Goal: Obtain resource: Obtain resource

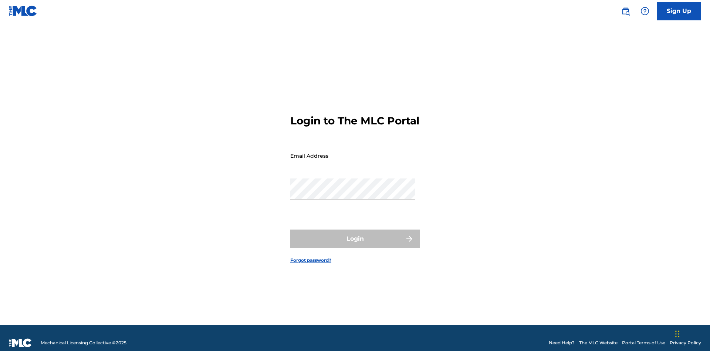
scroll to position [10, 0]
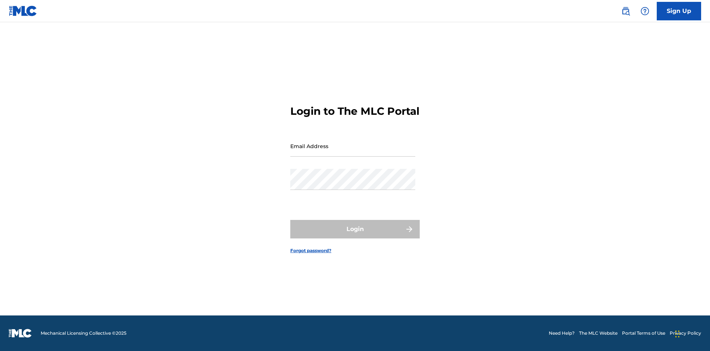
click at [353, 152] on input "Email Address" at bounding box center [352, 145] width 125 height 21
type input "[EMAIL_ADDRESS][DOMAIN_NAME]"
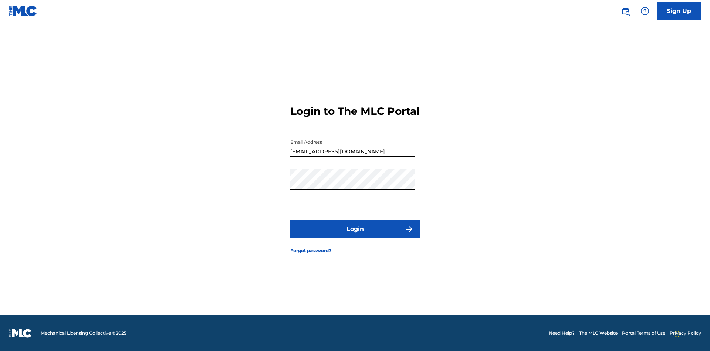
click at [355, 235] on button "Login" at bounding box center [354, 229] width 129 height 18
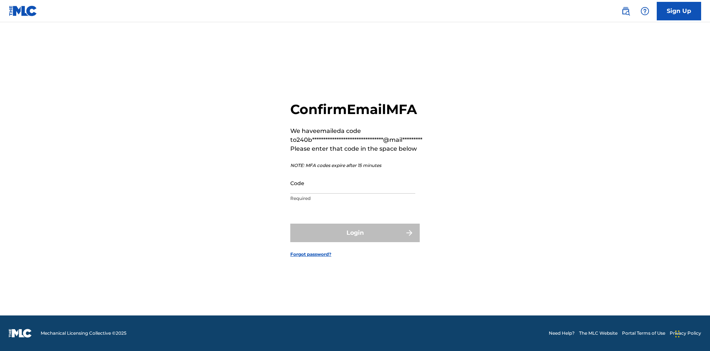
click at [353, 183] on input "Code" at bounding box center [352, 182] width 125 height 21
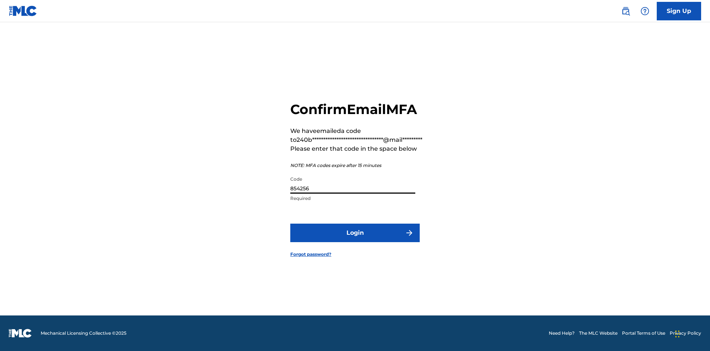
type input "854256"
click at [355, 232] on button "Login" at bounding box center [354, 232] width 129 height 18
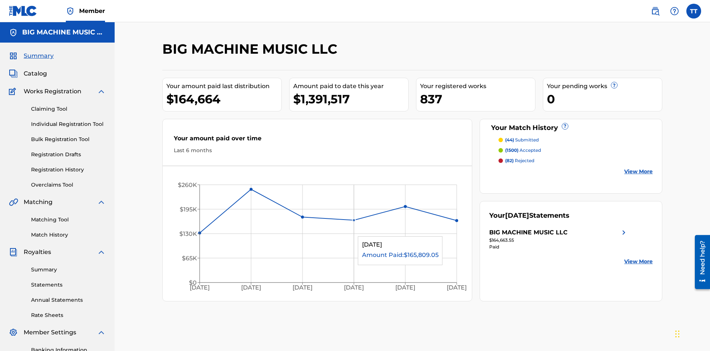
scroll to position [25, 0]
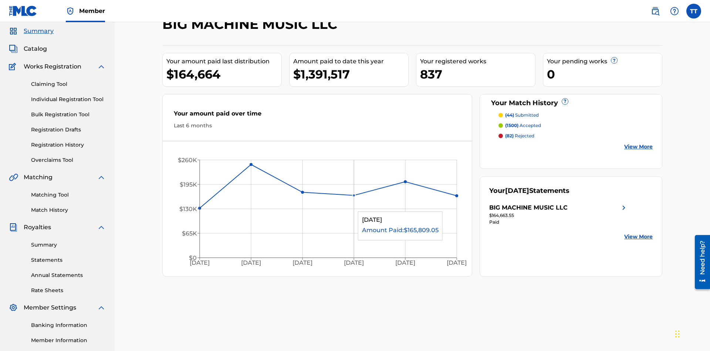
click at [35, 49] on span "Catalog" at bounding box center [35, 48] width 23 height 9
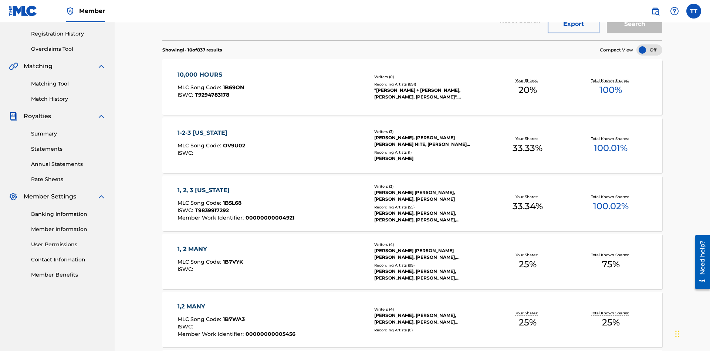
scroll to position [106, 0]
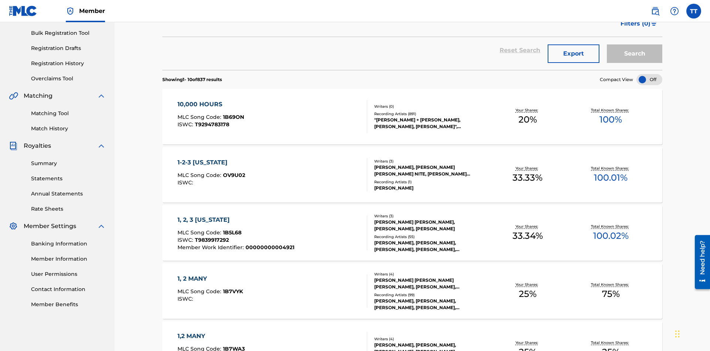
click at [574, 54] on button "Export" at bounding box center [574, 53] width 52 height 18
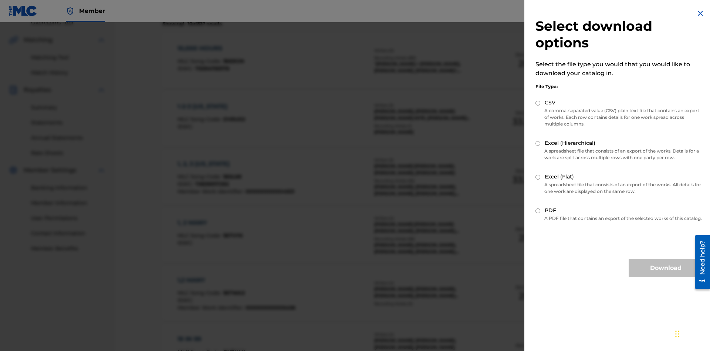
click at [538, 103] on input "CSV" at bounding box center [538, 103] width 5 height 5
radio input "true"
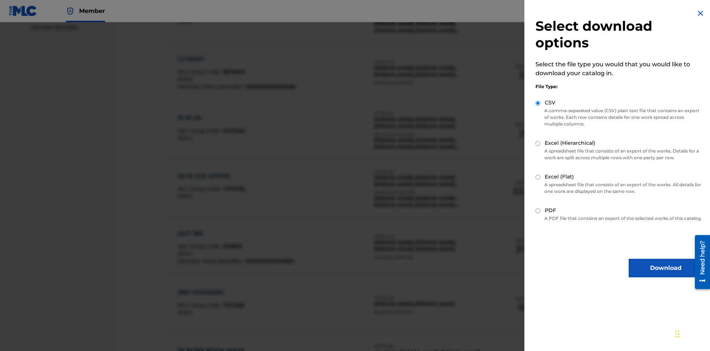
click at [666, 275] on button "Download" at bounding box center [666, 268] width 74 height 18
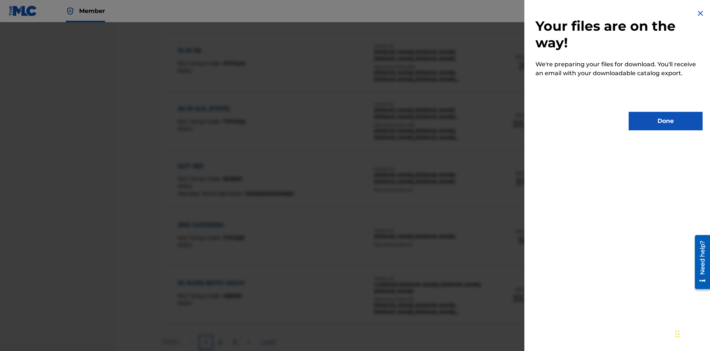
click at [666, 121] on button "Done" at bounding box center [666, 121] width 74 height 18
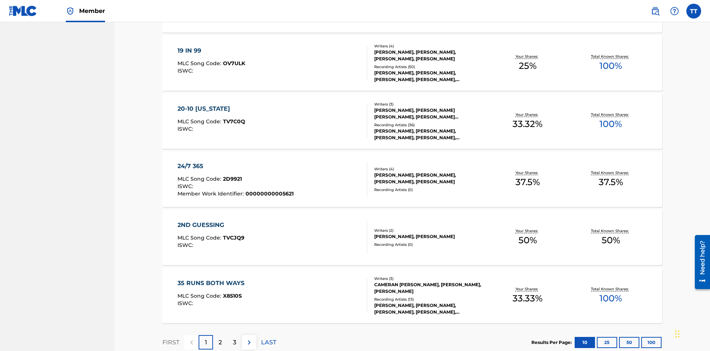
scroll to position [29, 0]
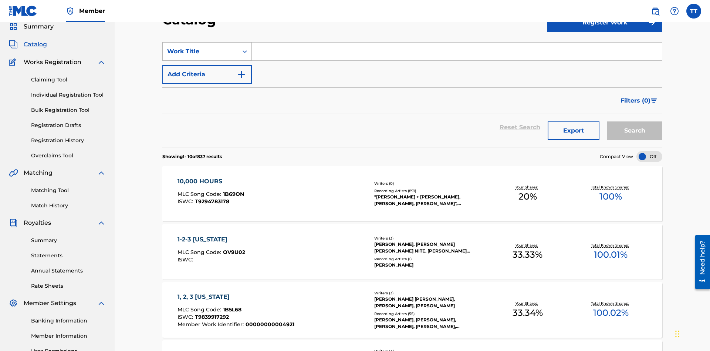
click at [201, 51] on div "Work Title" at bounding box center [200, 51] width 67 height 9
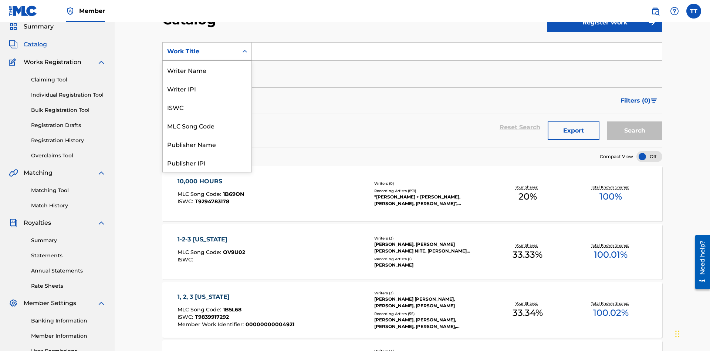
scroll to position [111, 0]
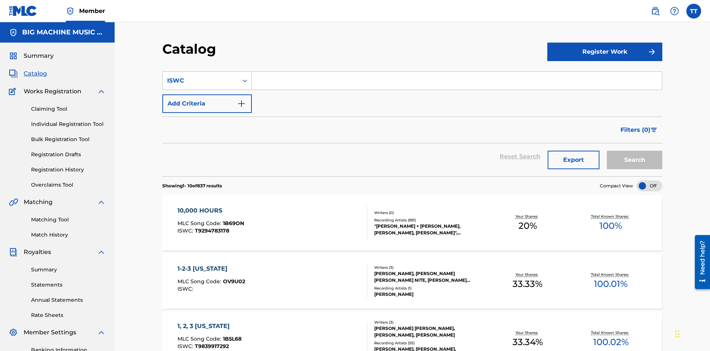
scroll to position [27, 0]
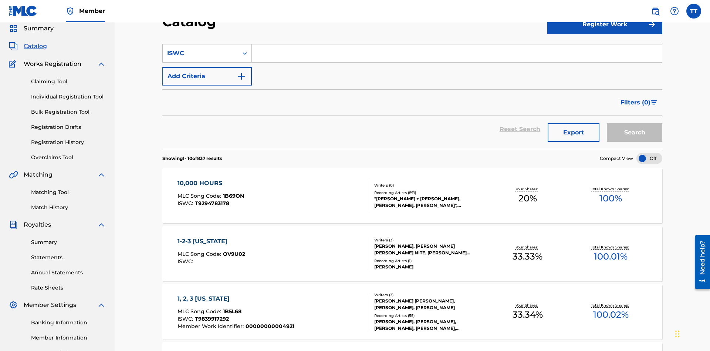
click at [457, 53] on input "Search Form" at bounding box center [457, 53] width 410 height 18
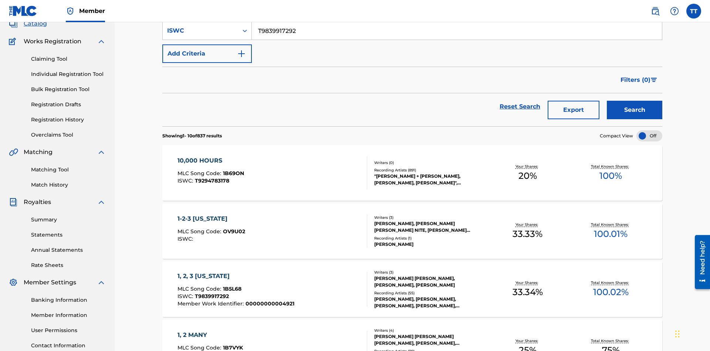
type input "T9839917292"
click at [207, 54] on button "Add Criteria" at bounding box center [207, 53] width 90 height 18
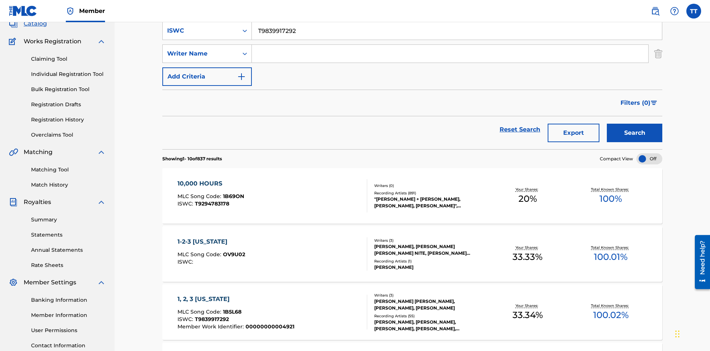
scroll to position [52, 0]
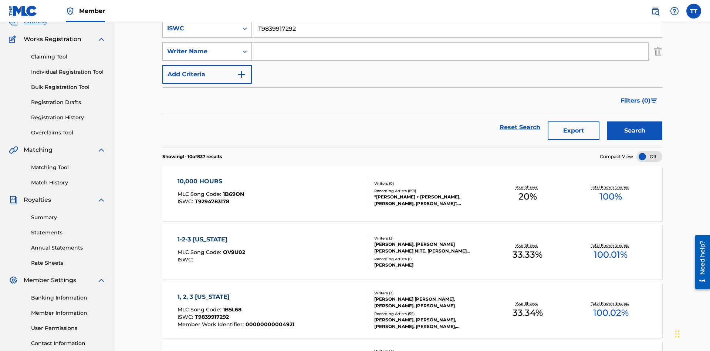
click at [201, 51] on div "Writer Name" at bounding box center [200, 51] width 67 height 9
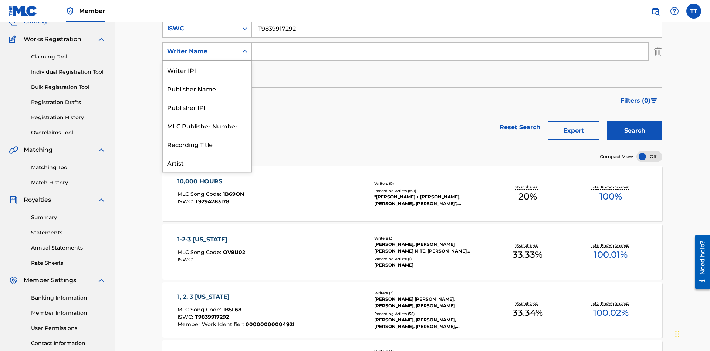
scroll to position [37, 0]
click at [207, 61] on div "Publisher Name" at bounding box center [207, 51] width 89 height 18
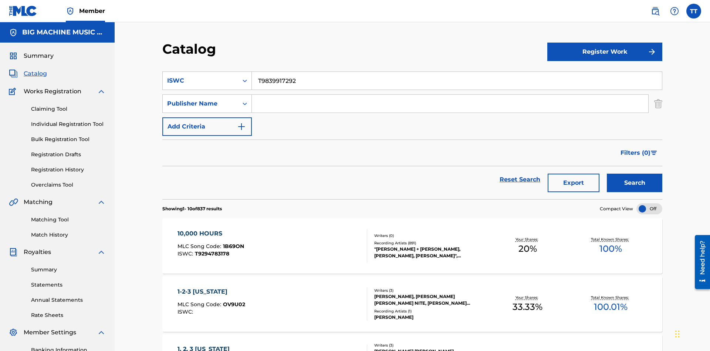
scroll to position [50, 0]
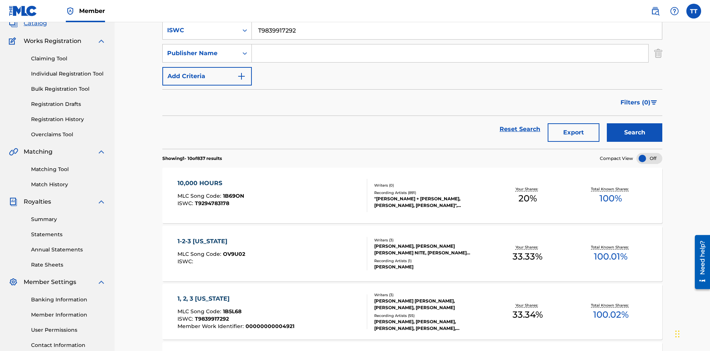
click at [450, 53] on input "Search Form" at bounding box center [450, 53] width 397 height 18
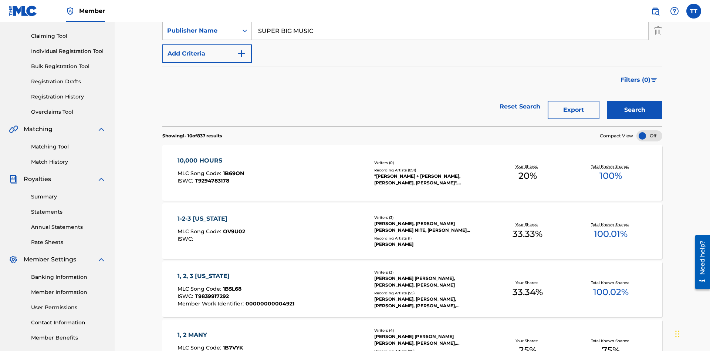
type input "SUPER BIG MUSIC"
click at [207, 54] on button "Add Criteria" at bounding box center [207, 53] width 90 height 18
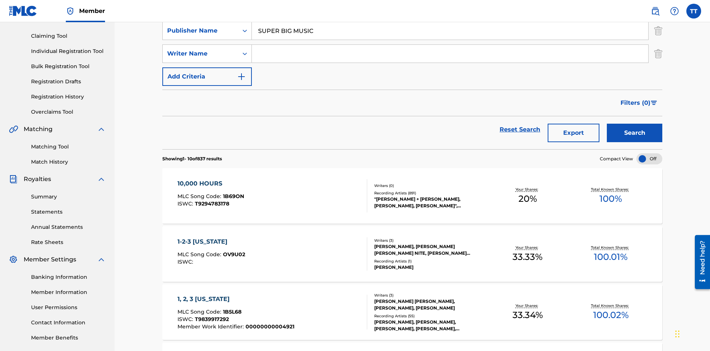
scroll to position [75, 0]
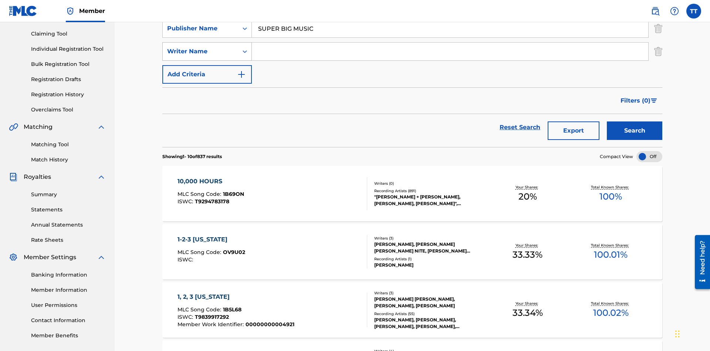
click at [201, 51] on div "Writer Name" at bounding box center [200, 51] width 67 height 9
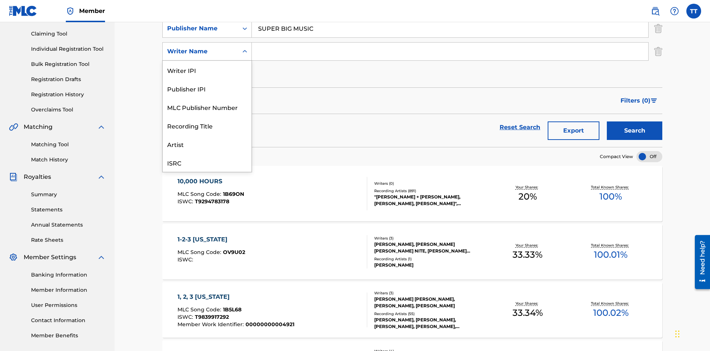
scroll to position [18, 0]
click at [207, 88] on div "MLC Publisher Number" at bounding box center [207, 88] width 89 height 18
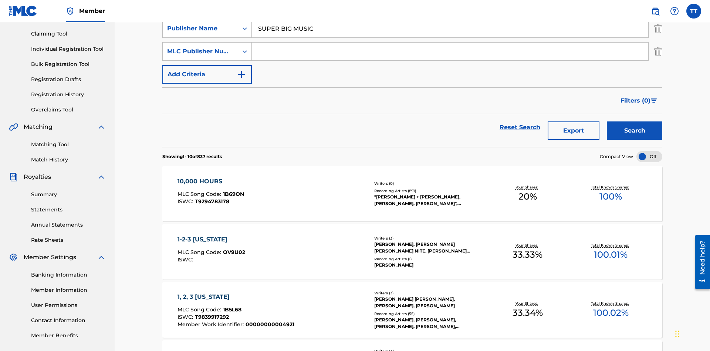
scroll to position [73, 0]
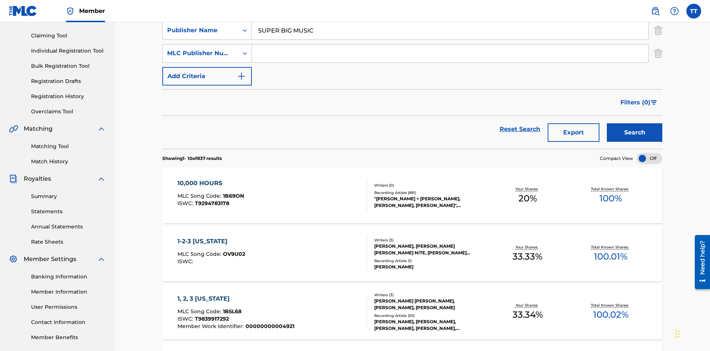
click at [450, 53] on input "Search Form" at bounding box center [450, 53] width 397 height 18
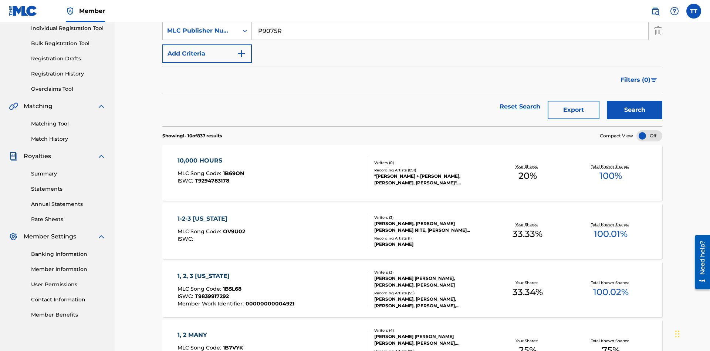
type input "P9075R"
click at [207, 54] on button "Add Criteria" at bounding box center [207, 53] width 90 height 18
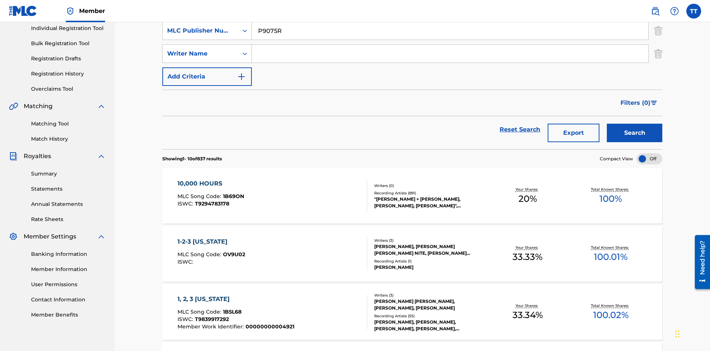
scroll to position [98, 0]
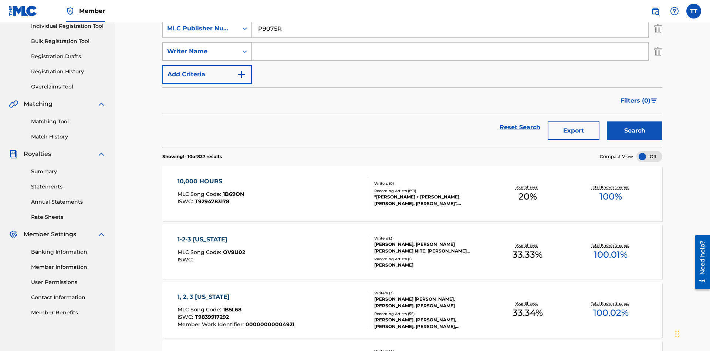
click at [201, 51] on div "Writer Name" at bounding box center [200, 51] width 67 height 9
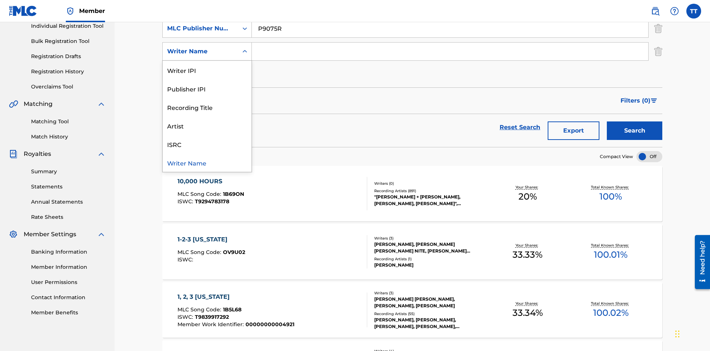
click at [207, 162] on div "Writer Name" at bounding box center [207, 162] width 89 height 18
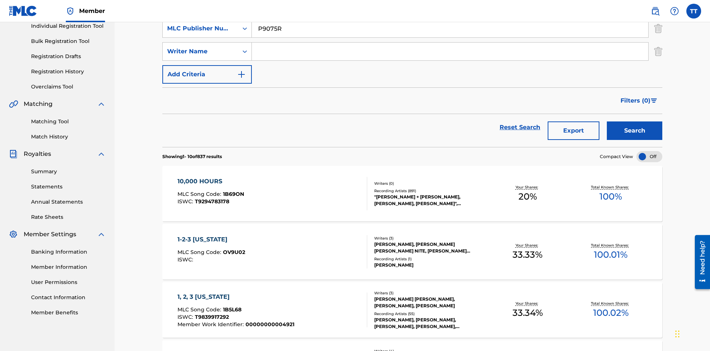
scroll to position [96, 0]
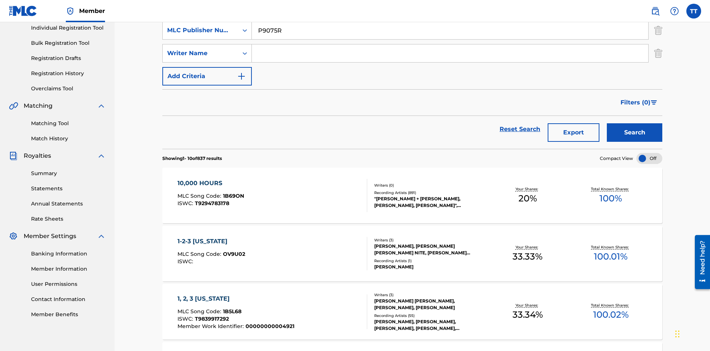
click at [450, 53] on input "Search Form" at bounding box center [450, 53] width 397 height 18
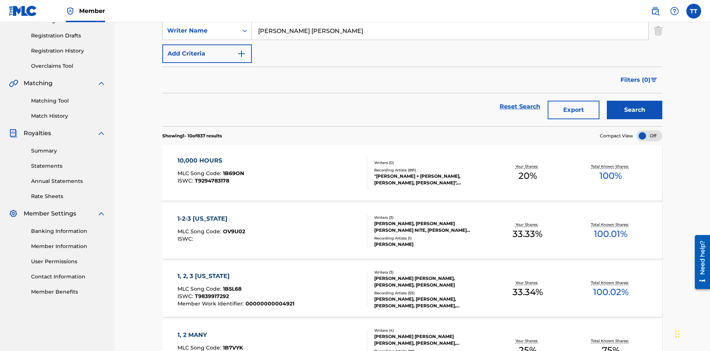
type input "[PERSON_NAME] [PERSON_NAME]"
click at [207, 54] on button "Add Criteria" at bounding box center [207, 53] width 90 height 18
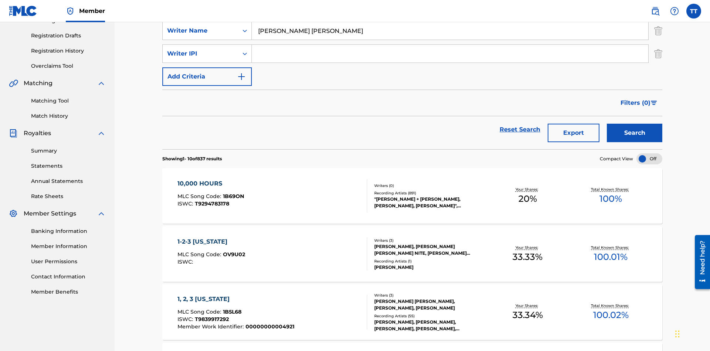
scroll to position [121, 0]
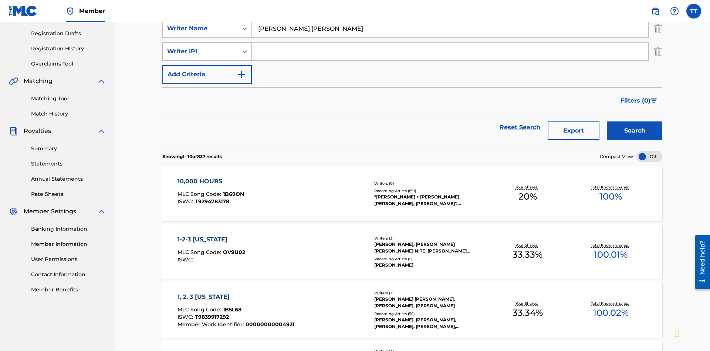
click at [201, 51] on div "Writer IPI" at bounding box center [200, 51] width 67 height 9
click at [207, 144] on div "Writer IPI" at bounding box center [207, 144] width 89 height 18
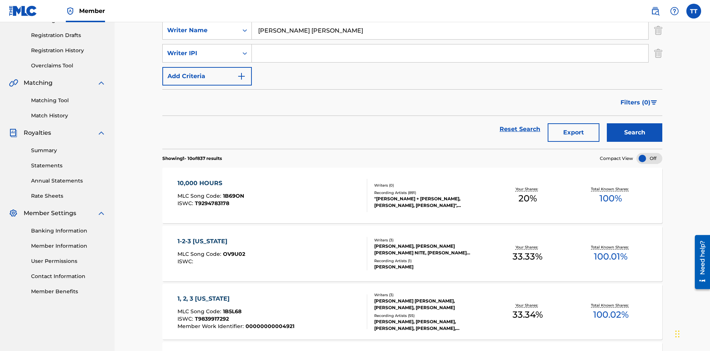
click at [450, 53] on input "Search Form" at bounding box center [450, 53] width 397 height 18
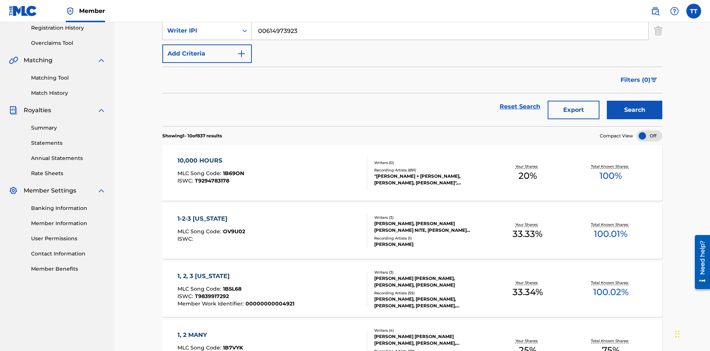
type input "00614973923"
click at [207, 54] on button "Add Criteria" at bounding box center [207, 53] width 90 height 18
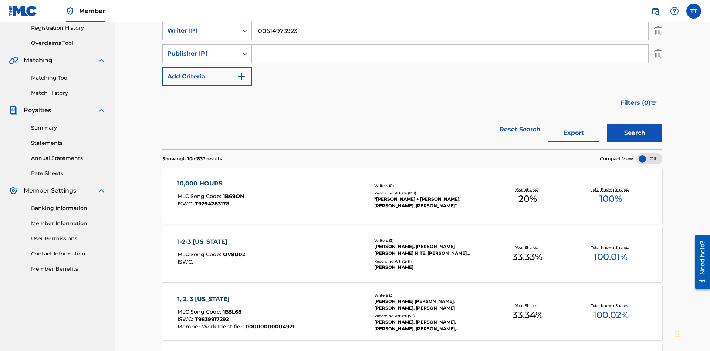
scroll to position [144, 0]
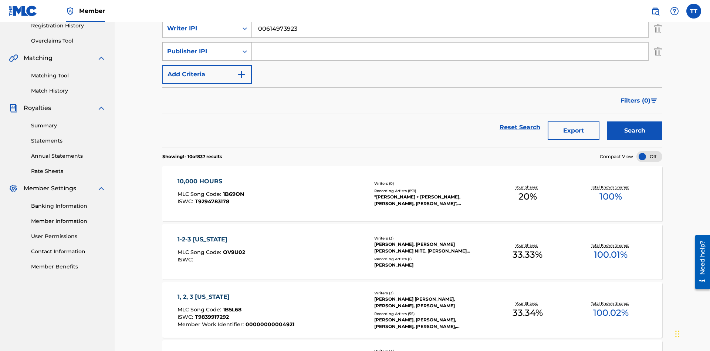
click at [201, 51] on div "Publisher IPI" at bounding box center [200, 51] width 67 height 9
click at [207, 125] on div "Publisher IPI" at bounding box center [207, 125] width 89 height 18
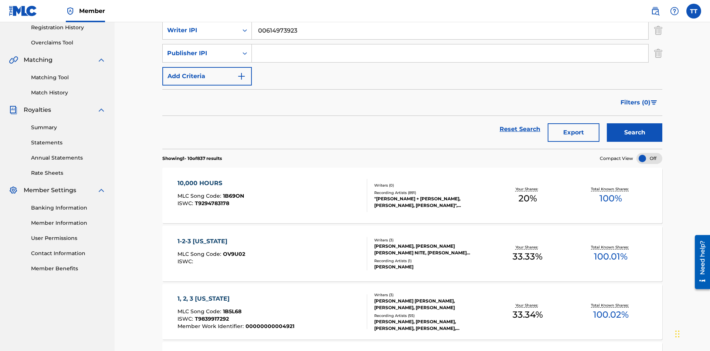
click at [450, 53] on input "Search Form" at bounding box center [450, 53] width 397 height 18
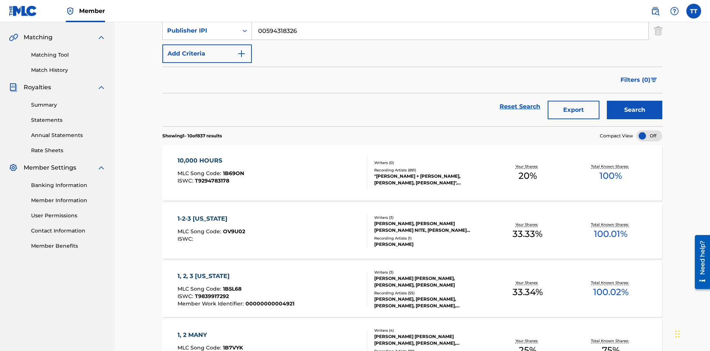
type input "00594318326"
click at [207, 54] on button "Add Criteria" at bounding box center [207, 53] width 90 height 18
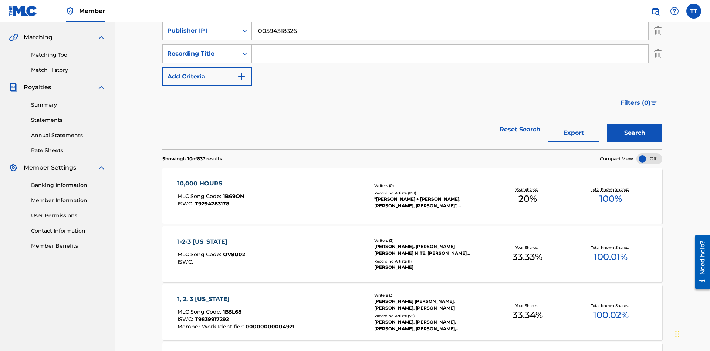
scroll to position [167, 0]
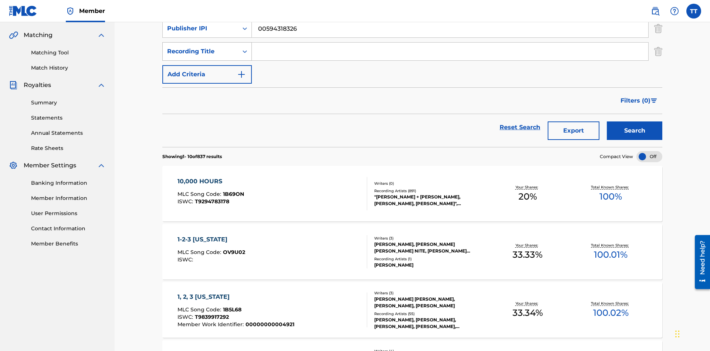
click at [201, 51] on div "Recording Title" at bounding box center [200, 51] width 67 height 9
click at [207, 70] on div "Artist" at bounding box center [207, 70] width 89 height 18
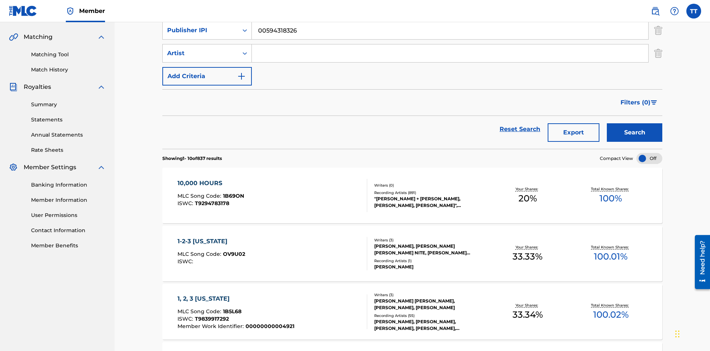
click at [450, 53] on input "Search Form" at bounding box center [450, 53] width 397 height 18
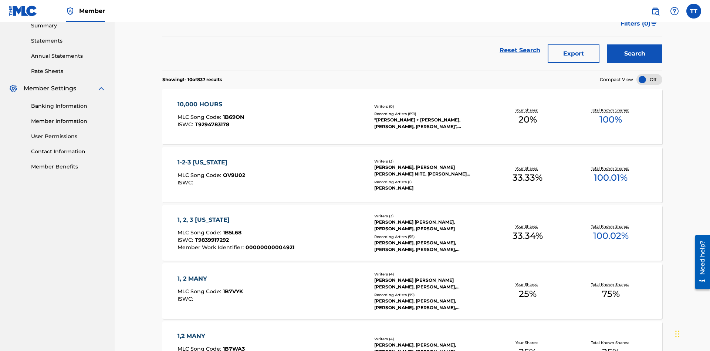
type input "[PERSON_NAME]"
click at [635, 54] on button "Search" at bounding box center [634, 53] width 55 height 18
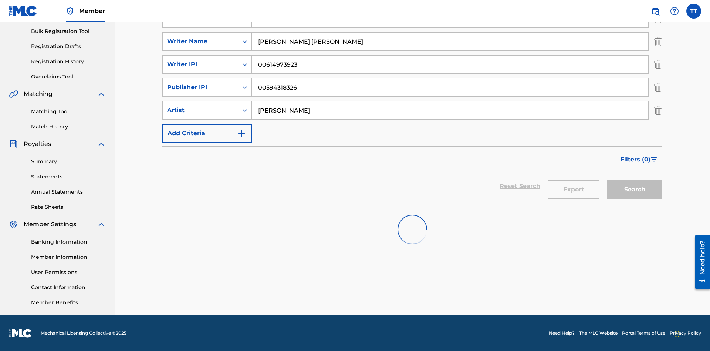
scroll to position [108, 0]
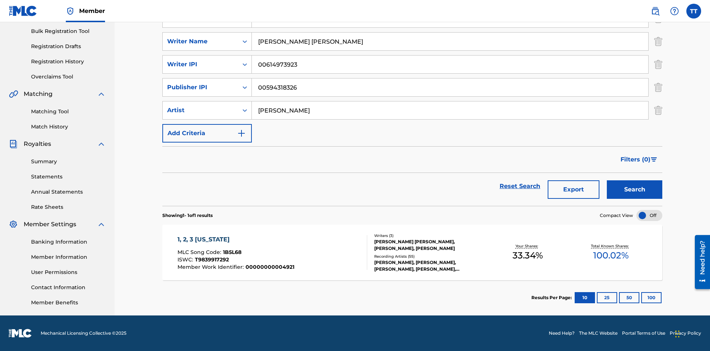
click at [642, 297] on button "100" at bounding box center [652, 297] width 20 height 11
click at [231, 252] on span "1B5L68" at bounding box center [232, 252] width 18 height 7
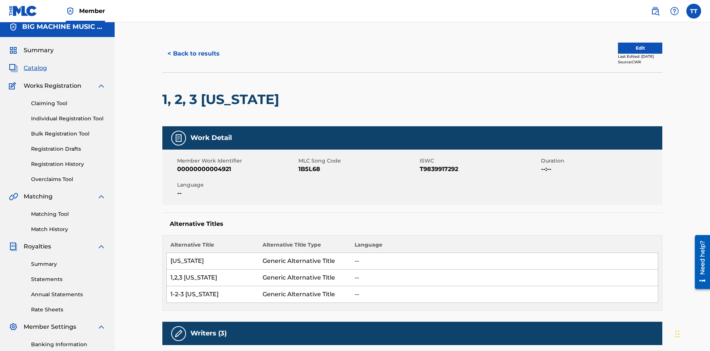
click at [193, 54] on button "< Back to results" at bounding box center [193, 53] width 63 height 18
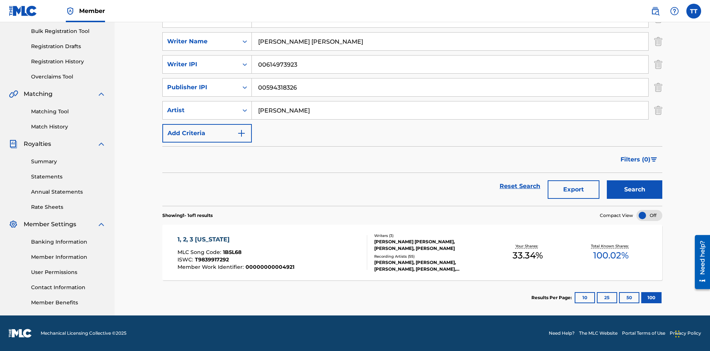
click at [574, 189] on button "Export" at bounding box center [574, 189] width 52 height 18
